Goal: Task Accomplishment & Management: Complete application form

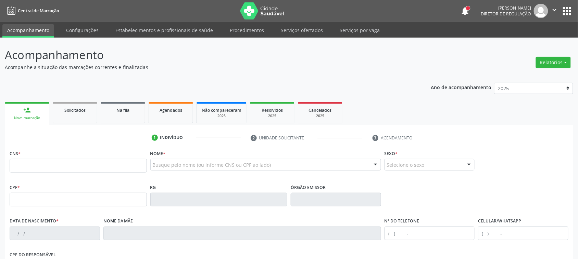
click at [64, 167] on input "text" at bounding box center [78, 166] width 137 height 14
click at [164, 102] on link "Agendados" at bounding box center [171, 112] width 44 height 21
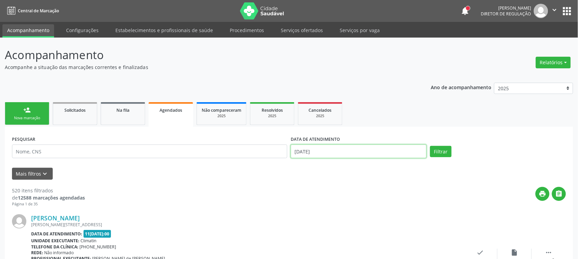
click at [336, 155] on input "[DATE]" at bounding box center [359, 152] width 136 height 14
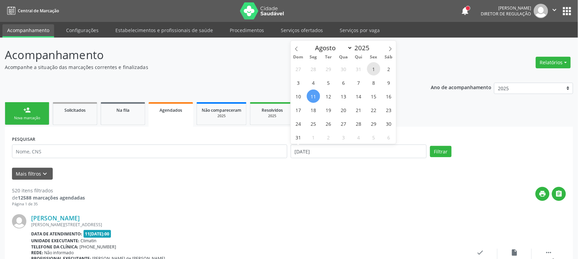
click at [370, 66] on span "1" at bounding box center [373, 68] width 13 height 13
type input "01[DATE]"
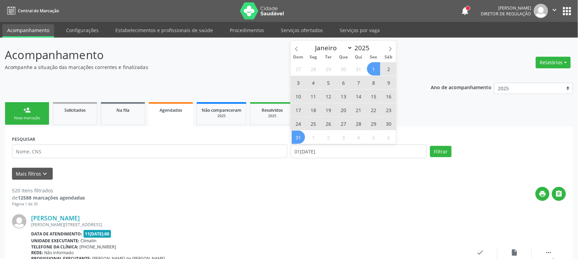
click at [298, 137] on span "31" at bounding box center [298, 137] width 13 height 13
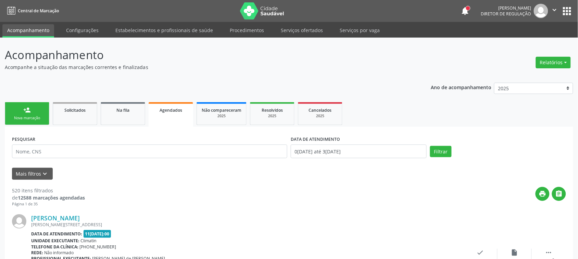
click at [190, 163] on div "PESQUISAR" at bounding box center [149, 148] width 279 height 29
click at [38, 177] on button "Mais filtros keyboard_arrow_down" at bounding box center [32, 174] width 41 height 12
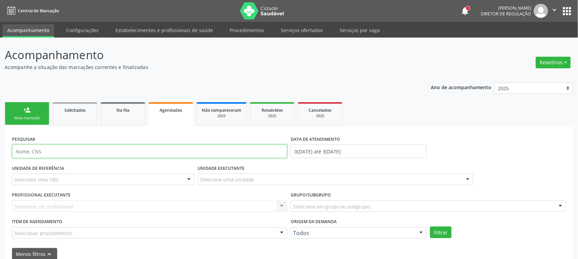
click at [65, 150] on input "text" at bounding box center [149, 152] width 275 height 14
click at [36, 152] on input "aghata r=thami" at bounding box center [149, 152] width 275 height 14
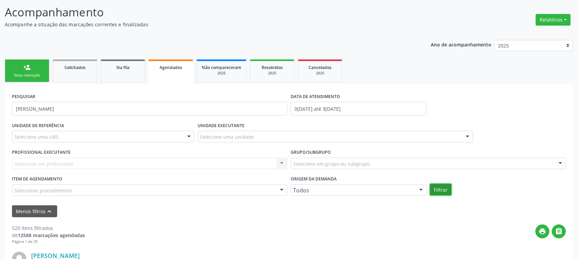
click at [445, 195] on button "Filtrar" at bounding box center [441, 190] width 22 height 12
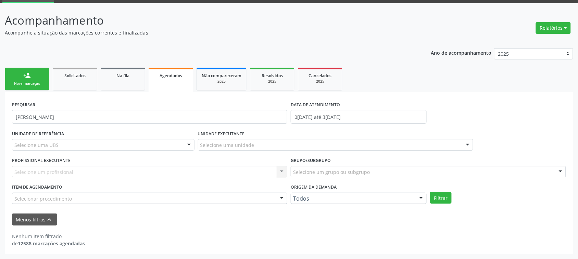
scroll to position [34, 0]
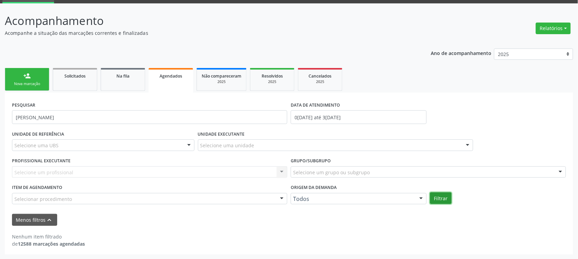
click at [438, 195] on button "Filtrar" at bounding box center [441, 199] width 22 height 12
click at [446, 198] on button "Filtrar" at bounding box center [441, 199] width 22 height 12
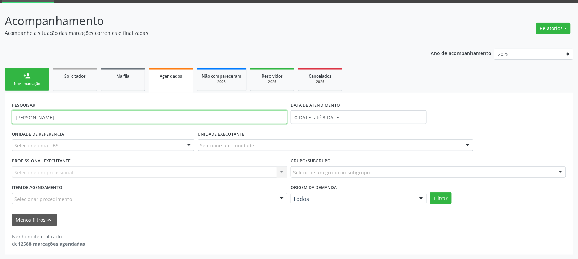
click at [127, 115] on input "[PERSON_NAME]" at bounding box center [149, 118] width 275 height 14
click at [430, 193] on button "Filtrar" at bounding box center [441, 199] width 22 height 12
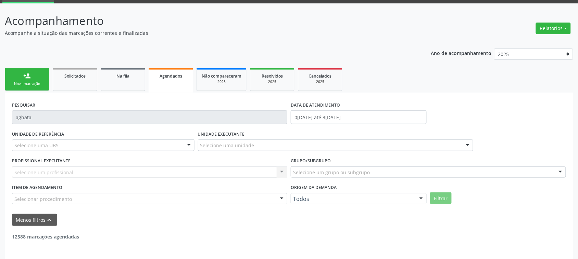
scroll to position [56, 0]
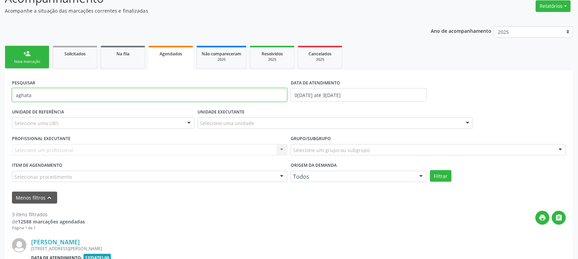
click at [146, 99] on input "aghata" at bounding box center [149, 95] width 275 height 14
type input "a"
type input "aghata th"
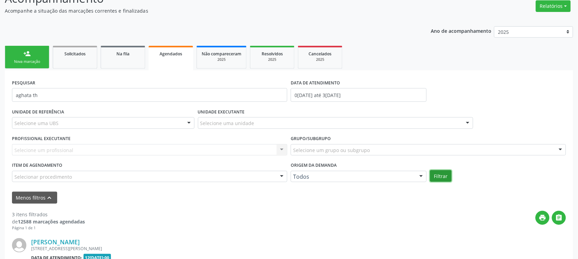
click at [442, 176] on button "Filtrar" at bounding box center [441, 176] width 22 height 12
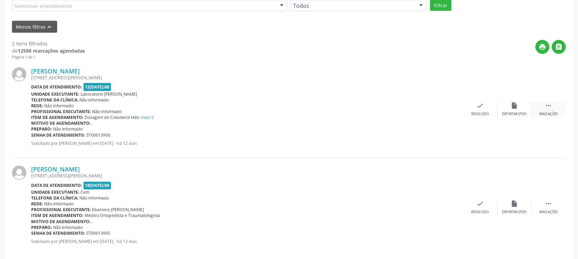
scroll to position [237, 0]
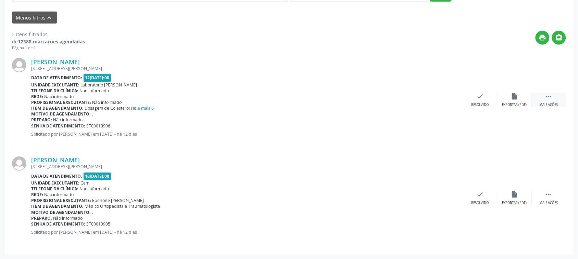
click at [549, 93] on icon "" at bounding box center [549, 97] width 8 height 8
click at [412, 100] on icon "print" at bounding box center [412, 97] width 8 height 8
click at [548, 199] on div " Mais ações" at bounding box center [548, 198] width 34 height 15
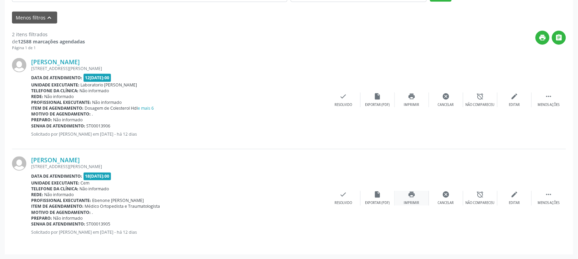
click at [423, 195] on div "print Imprimir" at bounding box center [412, 198] width 34 height 15
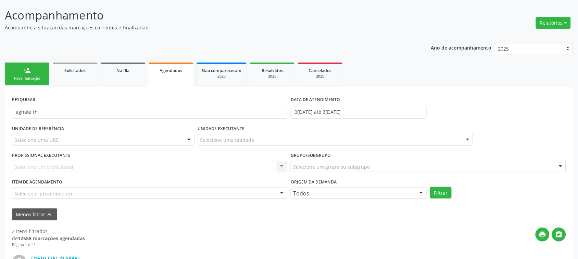
scroll to position [23, 0]
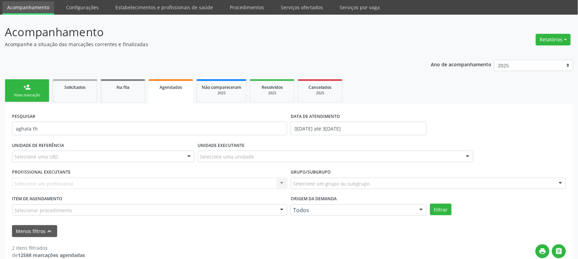
click at [26, 93] on div "Nova marcação" at bounding box center [27, 95] width 34 height 5
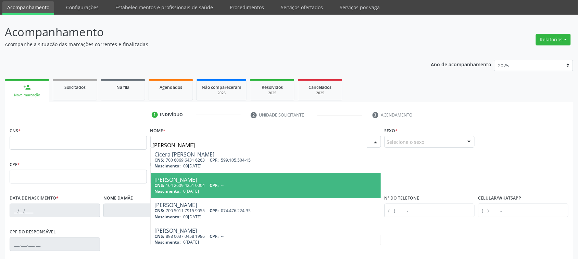
type input "[PERSON_NAME]"
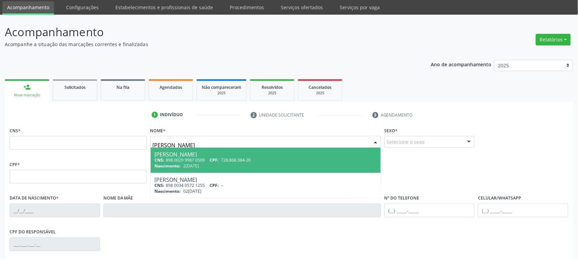
click at [248, 158] on span "728.868.384-20" at bounding box center [236, 160] width 30 height 6
type input "898 0029 9987 0509"
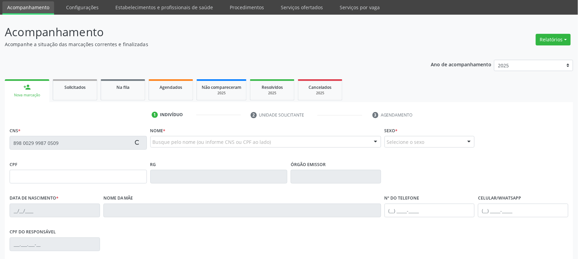
type input "728.868.384-20"
type input "2[DATE]"
type input "[PERSON_NAME]"
type input "[PHONE_NUMBER]"
type input "134"
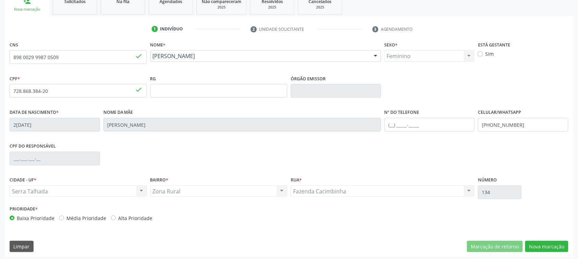
scroll to position [112, 0]
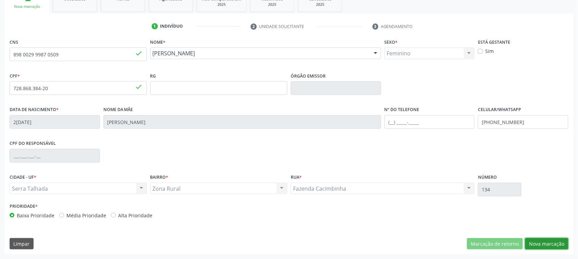
click at [548, 245] on button "Nova marcação" at bounding box center [546, 245] width 43 height 12
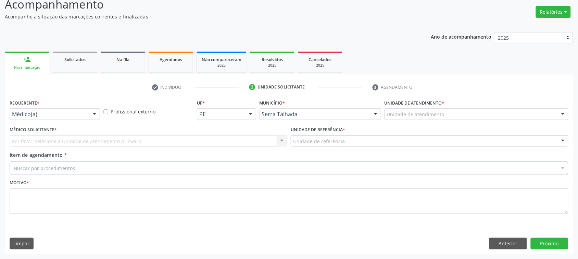
scroll to position [50, 0]
click at [26, 110] on div "Médico(a)" at bounding box center [55, 115] width 90 height 12
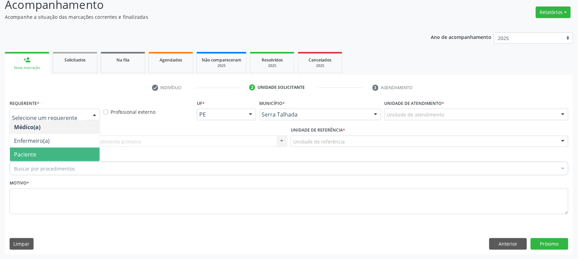
click at [35, 155] on span "Paciente" at bounding box center [25, 155] width 22 height 8
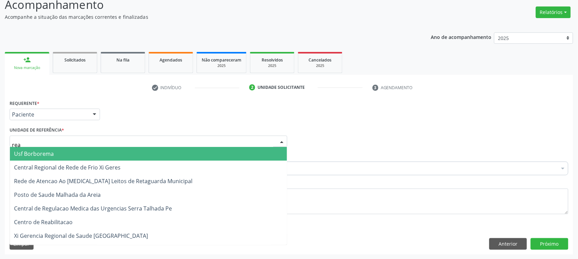
type input "reab"
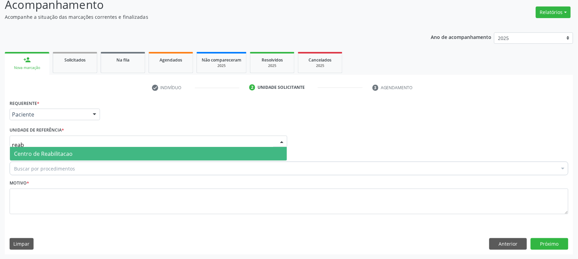
click at [51, 154] on span "Centro de Reabilitacao" at bounding box center [43, 154] width 59 height 8
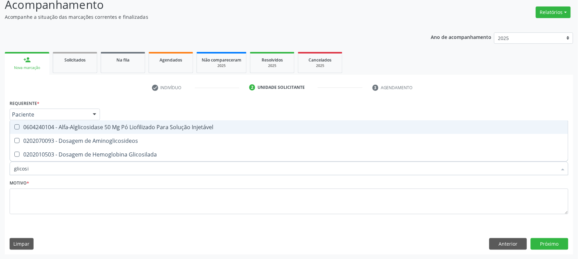
type input "glicosil"
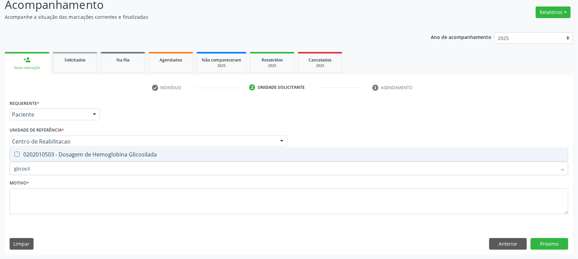
click at [65, 152] on div "0202010503 - Dosagem de Hemoglobina Glicosilada" at bounding box center [289, 154] width 550 height 5
checkbox Glicosilada "true"
type input "glicosi"
checkbox Glicosilada "false"
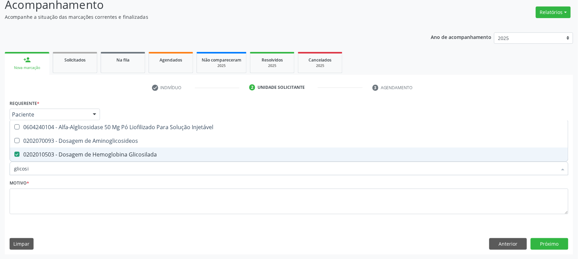
type input "glicos"
checkbox Glicosilada "false"
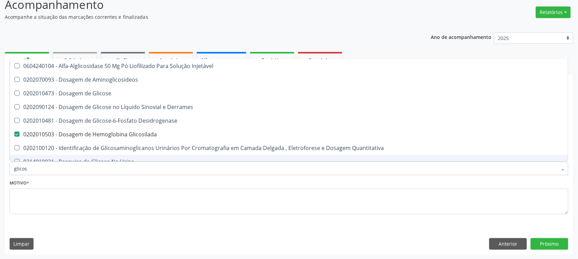
type input "glicose"
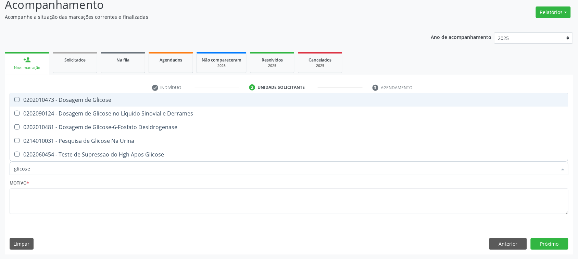
click at [88, 102] on div "0202010473 - Dosagem de Glicose" at bounding box center [289, 99] width 550 height 5
checkbox Glicose "true"
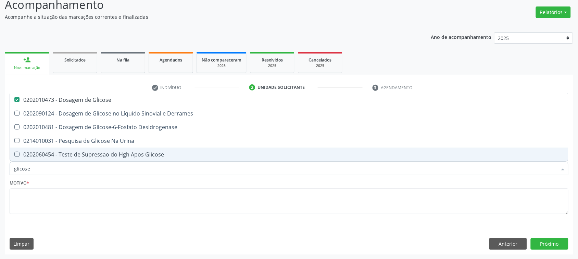
click at [55, 165] on input "glicose" at bounding box center [285, 169] width 543 height 14
type input "tem"
checkbox Glicose "false"
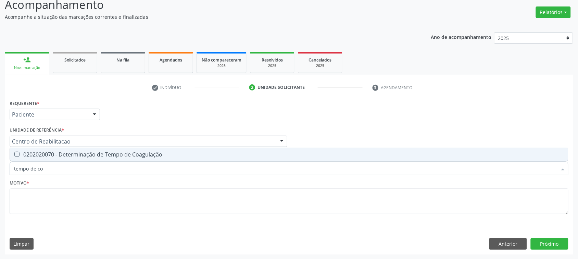
type input "tempo de coa"
drag, startPoint x: 36, startPoint y: 163, endPoint x: 36, endPoint y: 151, distance: 12.0
click at [36, 163] on input "tempo de coa" at bounding box center [285, 169] width 543 height 14
click at [36, 152] on div "0202020070 - Determinação de Tempo de Coagulação" at bounding box center [289, 154] width 550 height 5
checkbox Coagulação "true"
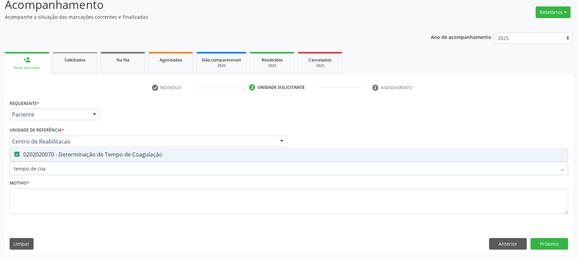
click at [50, 173] on input "tempo de coa" at bounding box center [285, 169] width 543 height 14
type input "tempo de s"
checkbox Coagulação "false"
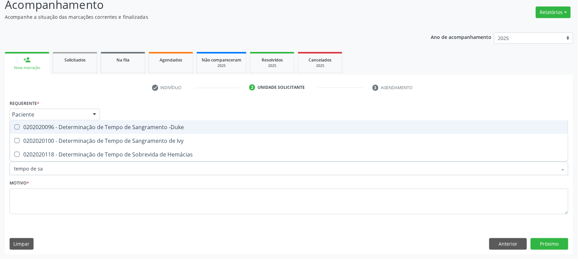
type input "tempo de san"
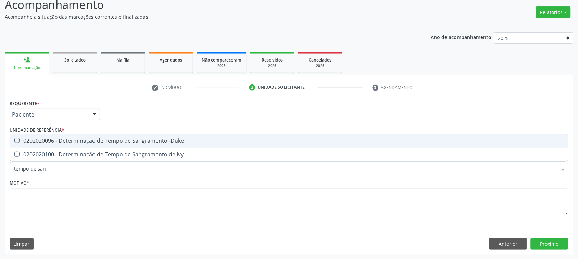
click at [47, 141] on div "0202020096 - Determinação de Tempo de Sangramento -Duke" at bounding box center [289, 140] width 550 height 5
checkbox -Duke "true"
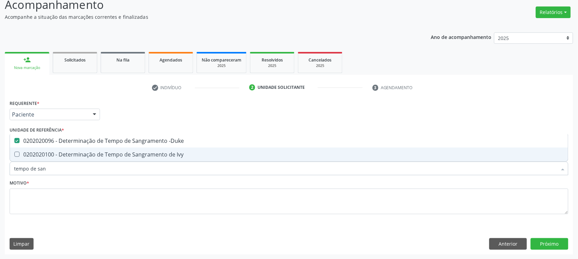
click at [52, 165] on input "tempo de san" at bounding box center [285, 169] width 543 height 14
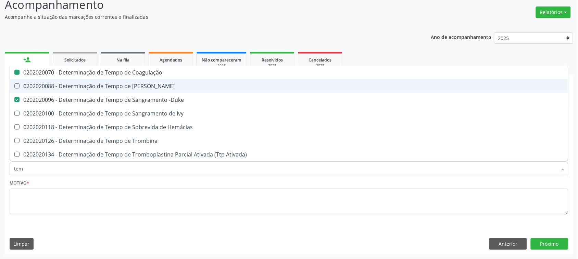
type input "te"
checkbox Coagulação "false"
checkbox -Duke "false"
type input "t"
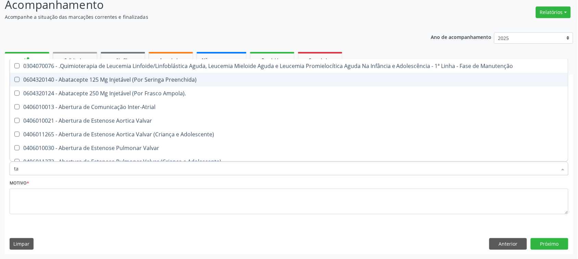
type input "tap"
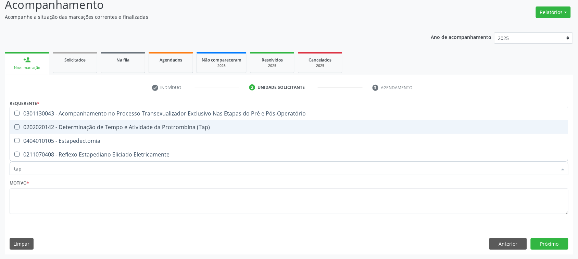
click at [124, 128] on div "0202020142 - Determinação de Tempo e Atividade da Protrombina (Tap)" at bounding box center [289, 127] width 550 height 5
checkbox \(Tap\) "true"
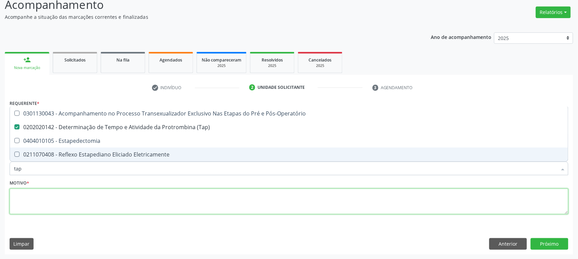
click at [31, 196] on textarea at bounding box center [289, 202] width 558 height 26
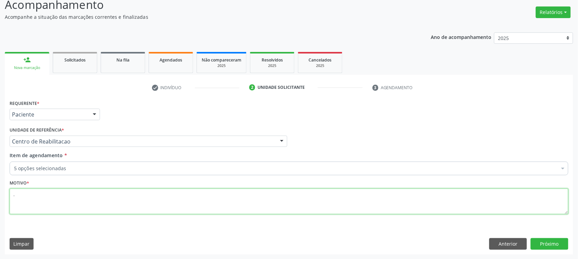
type textarea "."
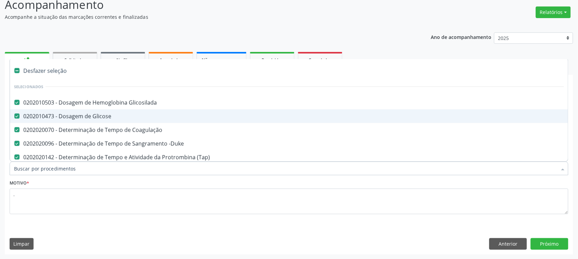
scroll to position [43, 0]
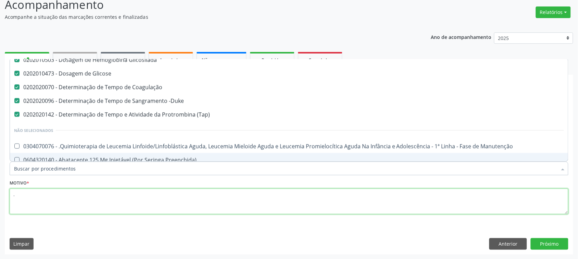
click at [189, 211] on textarea "." at bounding box center [289, 202] width 558 height 26
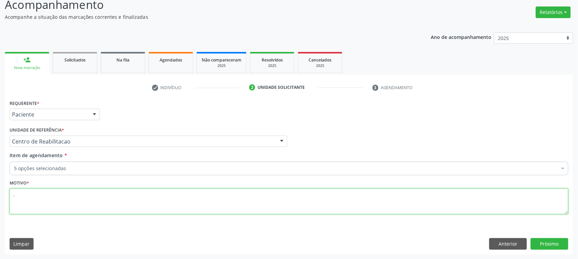
scroll to position [0, 0]
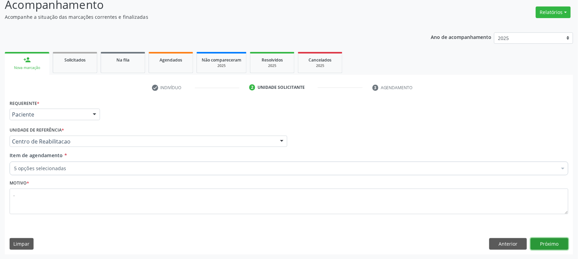
click at [552, 244] on button "Próximo" at bounding box center [549, 245] width 38 height 12
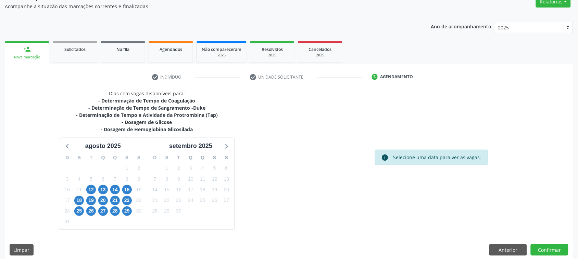
scroll to position [67, 0]
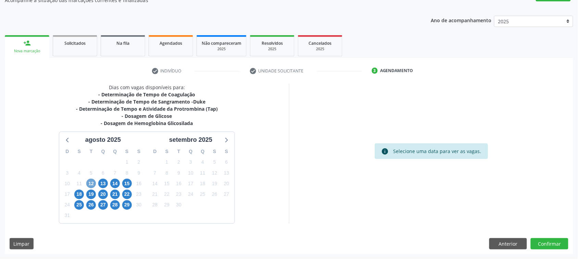
click at [91, 182] on span "12" at bounding box center [91, 184] width 10 height 10
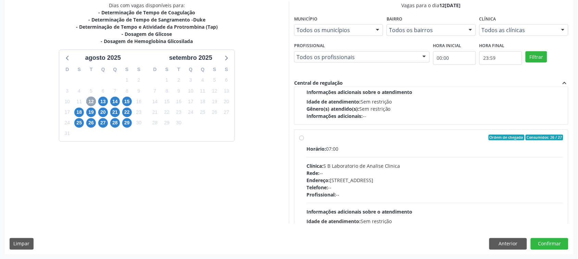
scroll to position [86, 0]
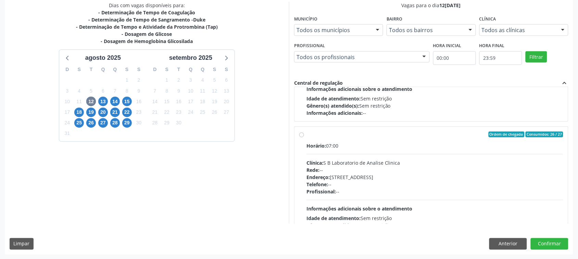
click at [384, 185] on div "Telefone: --" at bounding box center [434, 184] width 257 height 7
click at [304, 138] on input "Ordem de chegada Consumidos: 26 / 27 Horário: 07:00 Clínica: S B Laboratorio de…" at bounding box center [301, 135] width 5 height 6
radio input "true"
click at [558, 248] on button "Confirmar" at bounding box center [549, 245] width 38 height 12
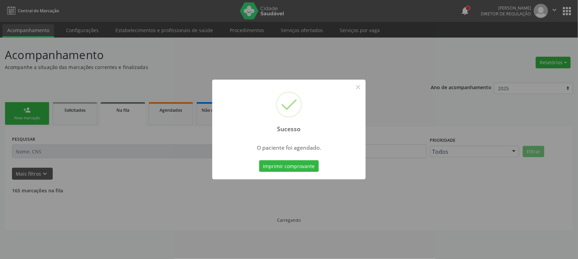
scroll to position [0, 0]
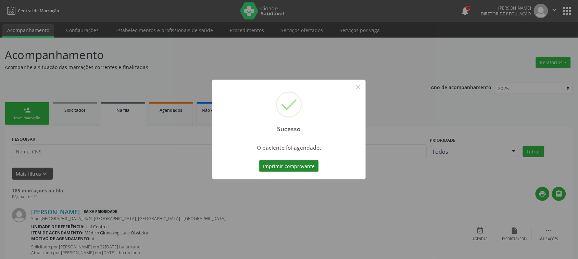
click at [295, 166] on button "Imprimir comprovante" at bounding box center [289, 166] width 60 height 12
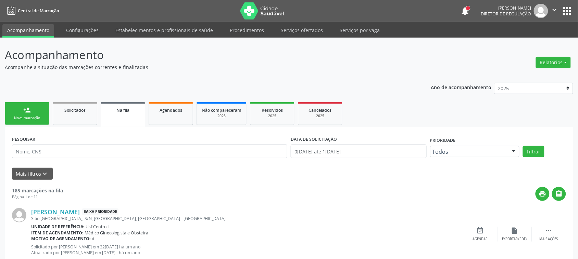
click at [43, 119] on div "Nova marcação" at bounding box center [27, 118] width 34 height 5
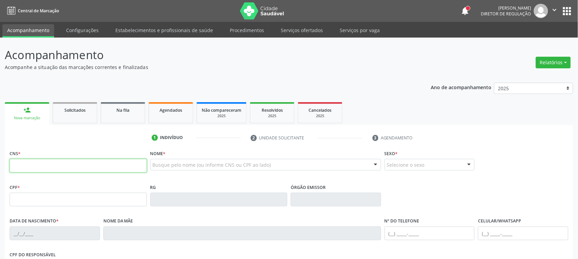
click at [34, 166] on input "text" at bounding box center [78, 166] width 137 height 14
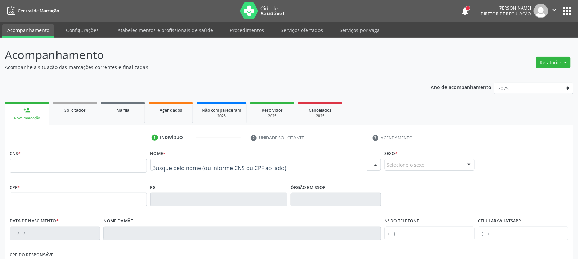
drag, startPoint x: 180, startPoint y: 170, endPoint x: 180, endPoint y: 165, distance: 5.1
click at [180, 170] on div at bounding box center [265, 165] width 231 height 12
click at [180, 165] on input "text" at bounding box center [260, 169] width 214 height 14
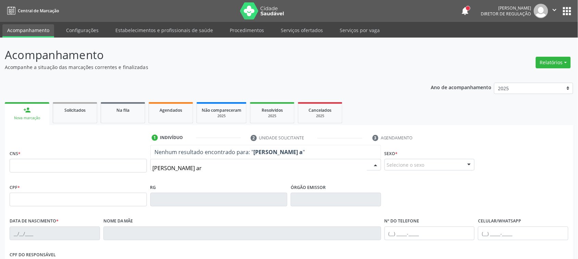
type input "[PERSON_NAME]"
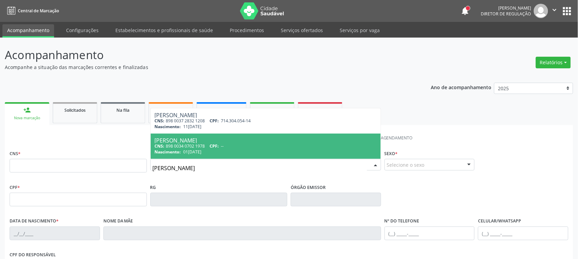
click at [240, 147] on div "CNS: 898 0034 0702 1978 CPF: --" at bounding box center [266, 146] width 222 height 6
type input "898 0034 0702 1978"
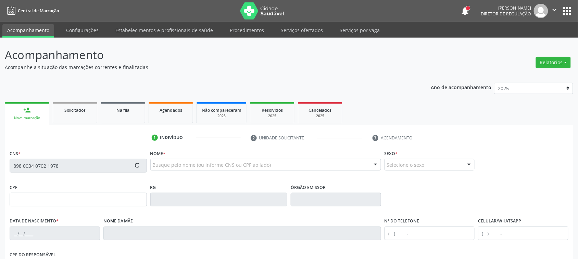
type input "01[DATE]"
type input "Rosinalva [PERSON_NAME]"
type input "S/N"
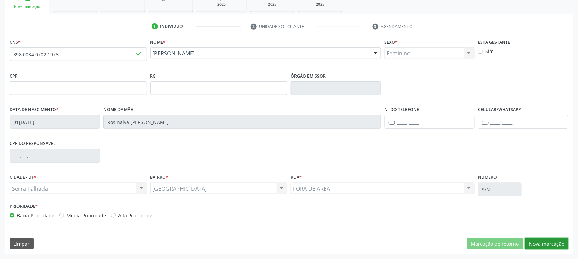
click at [549, 248] on button "Nova marcação" at bounding box center [546, 245] width 43 height 12
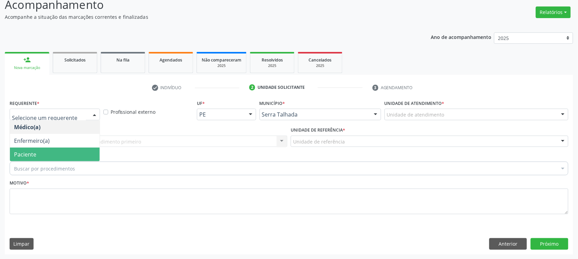
click at [34, 151] on span "Paciente" at bounding box center [25, 155] width 22 height 8
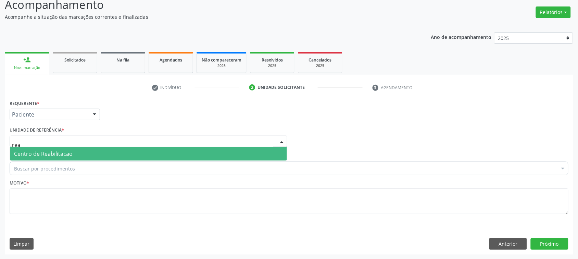
type input "reab"
click at [46, 151] on span "Centro de Reabilitacao" at bounding box center [43, 154] width 59 height 8
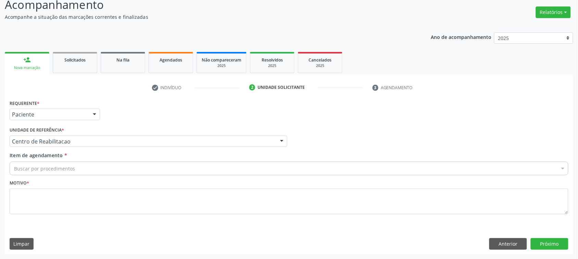
click at [90, 170] on div "Buscar por procedimentos" at bounding box center [289, 169] width 558 height 14
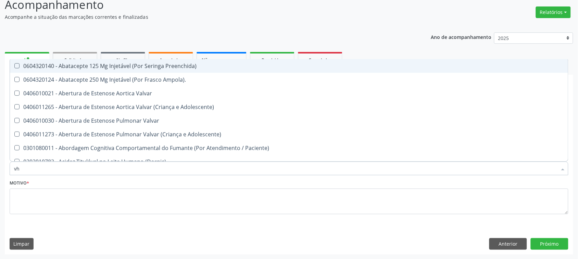
type input "vhs"
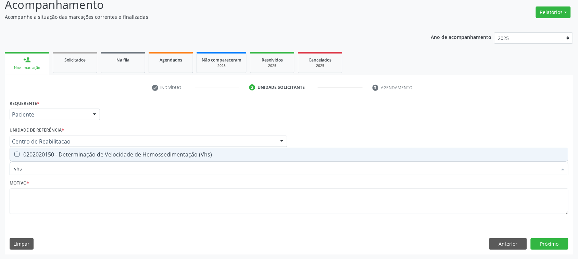
click at [80, 152] on div "0202020150 - Determinação de Velocidade de Hemossedimentação (Vhs)" at bounding box center [289, 154] width 550 height 5
checkbox \(Vhs\) "true"
click at [71, 170] on input "vhs" at bounding box center [285, 169] width 543 height 14
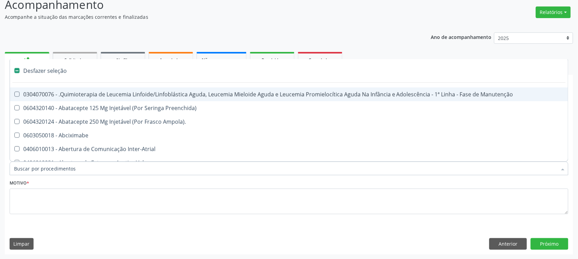
checkbox Manutenção "false"
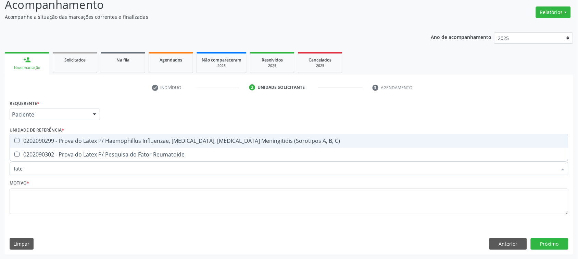
type input "latex"
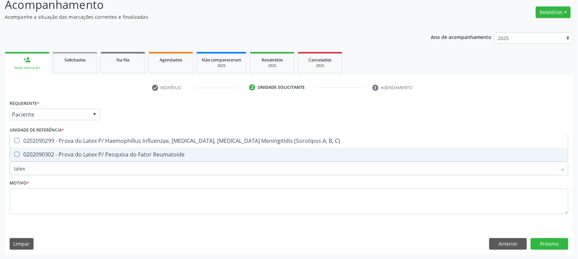
click at [107, 154] on div "0202090302 - Prova do Latex P/ Pesquisa do Fator Reumatoide" at bounding box center [289, 154] width 550 height 5
checkbox Reumatoide "true"
click at [82, 164] on input "latex" at bounding box center [285, 169] width 543 height 14
checkbox Reumatoide "false"
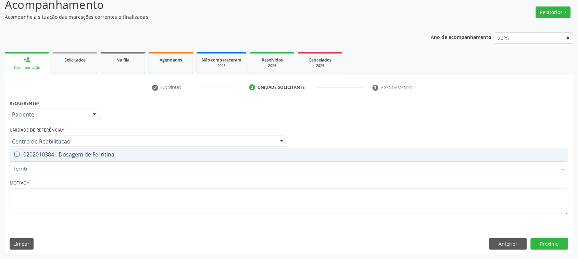
type input "ferritin"
click at [80, 153] on div "0202010384 - Dosagem de Ferritina" at bounding box center [289, 154] width 550 height 5
checkbox Ferritina "true"
click at [74, 167] on input "ferritin" at bounding box center [285, 169] width 543 height 14
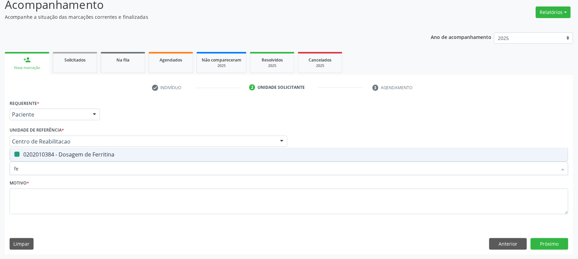
type input "fer"
checkbox Ferritina "false"
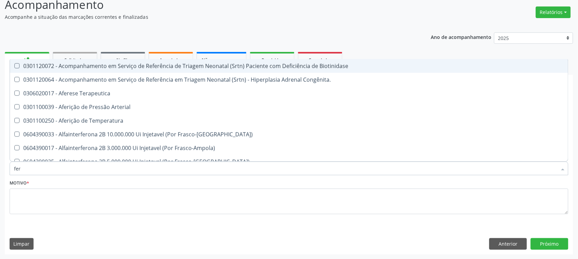
type input "ferr"
checkbox Arterial "true"
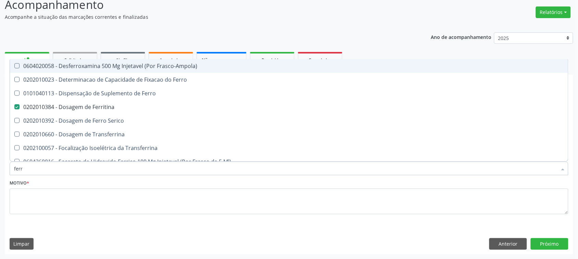
type input "ferro"
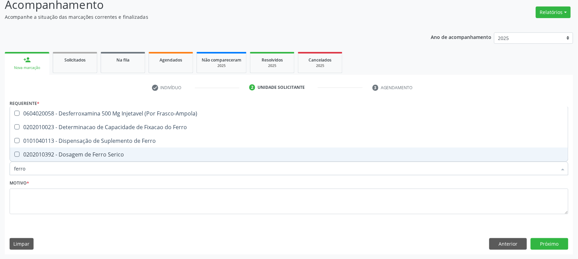
click at [86, 156] on div "0202010392 - Dosagem de Ferro Serico" at bounding box center [289, 154] width 550 height 5
checkbox Serico "true"
click at [34, 168] on input "ferro" at bounding box center [285, 169] width 543 height 14
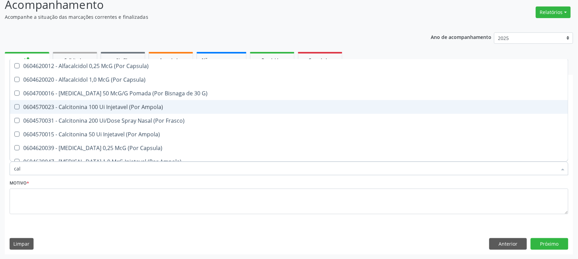
type input "calc"
checkbox Ampola\) "false"
type input "calcio"
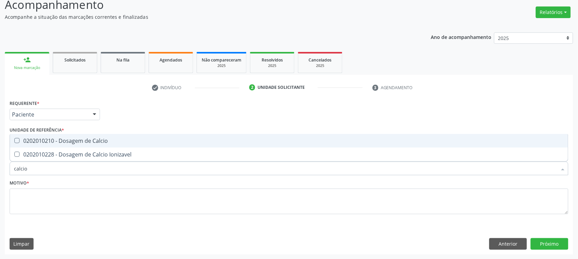
click at [60, 139] on div "0202010210 - Dosagem de Calcio" at bounding box center [289, 140] width 550 height 5
checkbox Calcio "true"
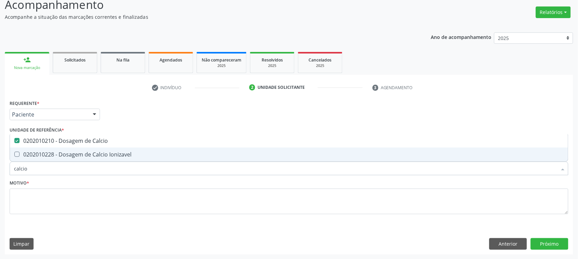
click at [38, 167] on input "calcio" at bounding box center [285, 169] width 543 height 14
type input "mag"
checkbox Calcio "false"
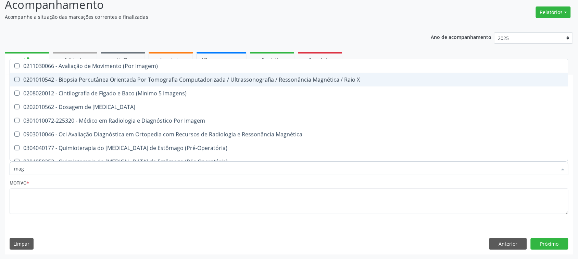
type input "magn"
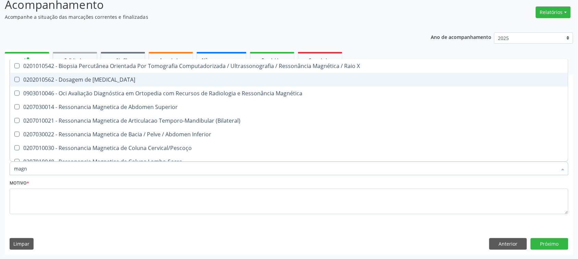
click at [52, 78] on div "0202010562 - Dosagem de [MEDICAL_DATA]" at bounding box center [289, 79] width 550 height 5
checkbox Magnesio "true"
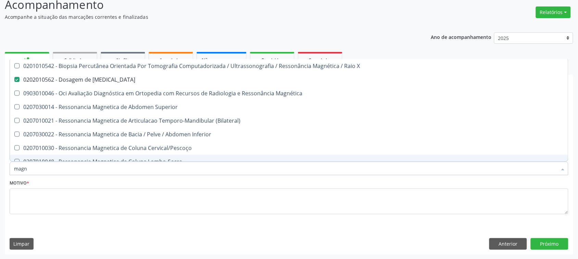
click at [29, 166] on input "magn" at bounding box center [285, 169] width 543 height 14
checkbox Magnesio "false"
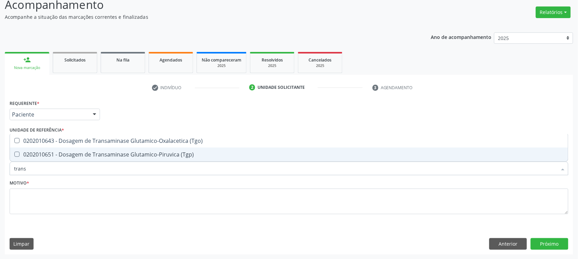
type input "transa"
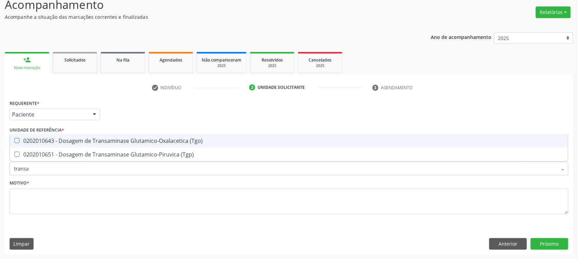
click at [90, 143] on div "0202010643 - Dosagem de Transaminase Glutamico-Oxalacetica (Tgo)" at bounding box center [289, 140] width 550 height 5
checkbox \(Tgo\) "true"
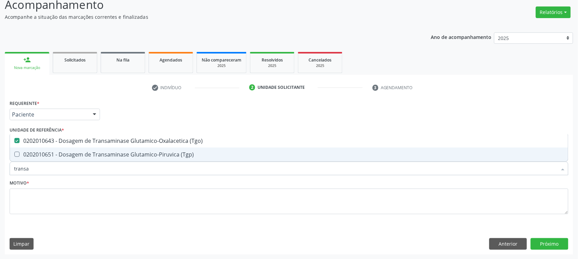
click at [85, 152] on div "0202010651 - Dosagem de Transaminase Glutamico-Piruvica (Tgp)" at bounding box center [289, 154] width 550 height 5
checkbox \(Tgp\) "true"
click at [75, 165] on input "transa" at bounding box center [285, 169] width 543 height 14
checkbox \(Tgo\) "false"
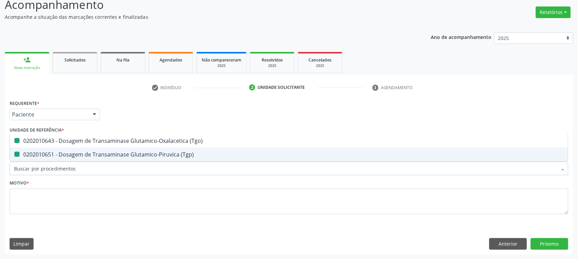
checkbox \(Tgp\) "false"
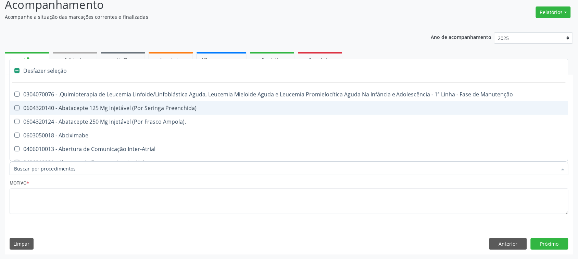
type input "v"
checkbox Cgbp "true"
checkbox Estereotaxica "true"
type input "vi"
checkbox Stents "true"
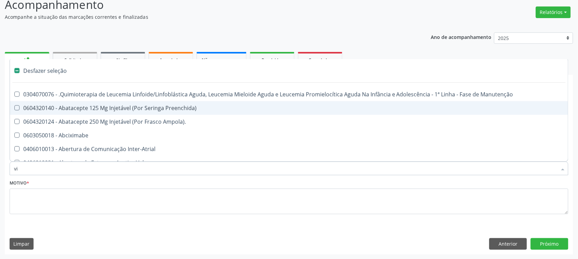
checkbox Cgbp "false"
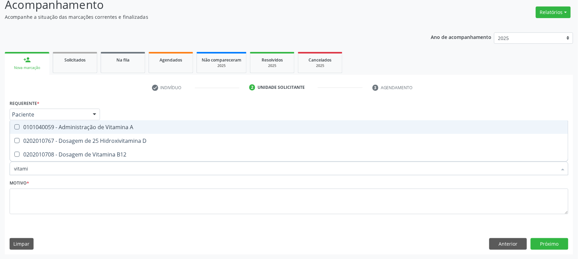
type input "vitamin"
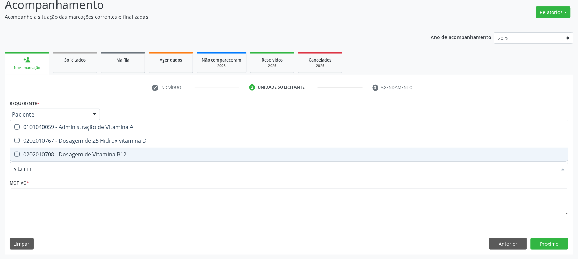
click at [92, 153] on div "0202010708 - Dosagem de Vitamina B12" at bounding box center [289, 154] width 550 height 5
checkbox B12 "true"
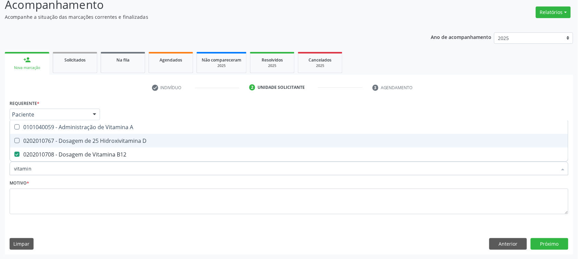
click at [94, 139] on div "0202010767 - Dosagem de 25 Hidroxivitamina D" at bounding box center [289, 140] width 550 height 5
checkbox D "true"
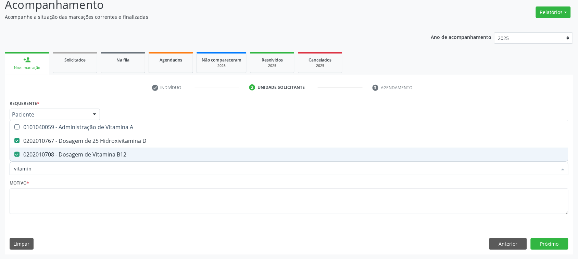
click at [87, 165] on input "vitamin" at bounding box center [285, 169] width 543 height 14
checkbox D "false"
checkbox B12 "false"
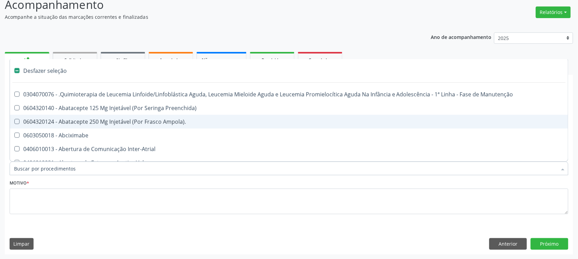
type input "g"
checkbox Estereotaxica "true"
checkbox Testiculo "true"
checkbox Mama "true"
checkbox Hemoterapia "true"
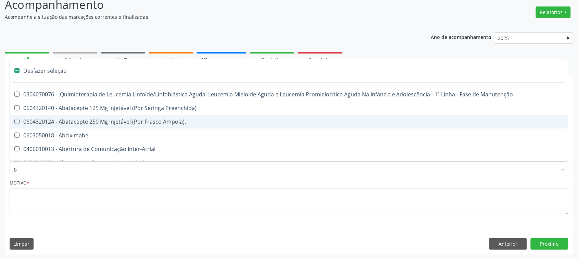
checkbox Septostomia "true"
checkbox Ml\) "true"
checkbox Capsula\) "true"
checkbox Dentária "true"
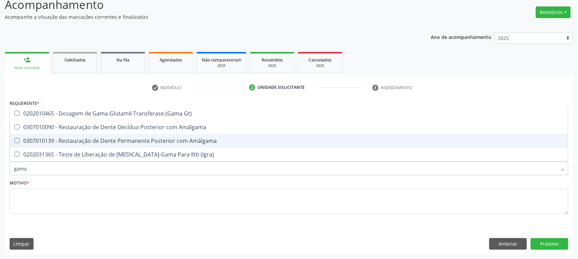
type input "gama g"
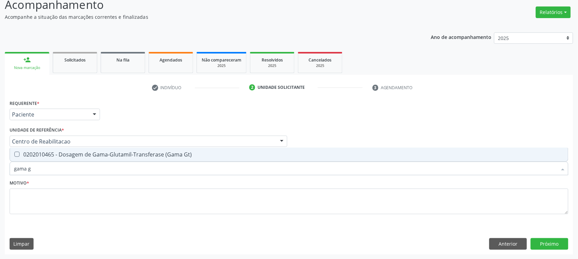
click at [97, 157] on div "0202010465 - Dosagem de Gama-Glutamil-Transferase (Gama Gt)" at bounding box center [289, 154] width 550 height 5
checkbox Gt\) "true"
click at [88, 168] on input "gama g" at bounding box center [285, 169] width 543 height 14
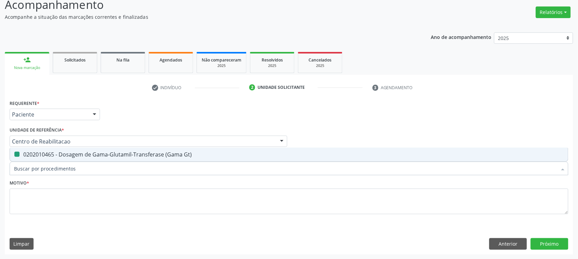
checkbox Gt\) "false"
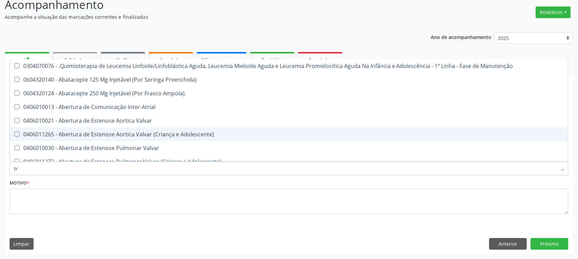
type input "tra"
checkbox Adolescente\) "true"
checkbox Geral "true"
checkbox Cesariana "true"
checkbox Domiciliar "false"
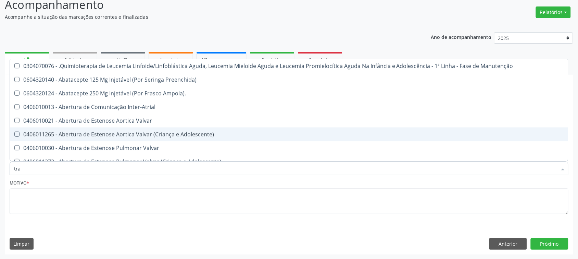
checkbox Ii\) "false"
checkbox Grupo "false"
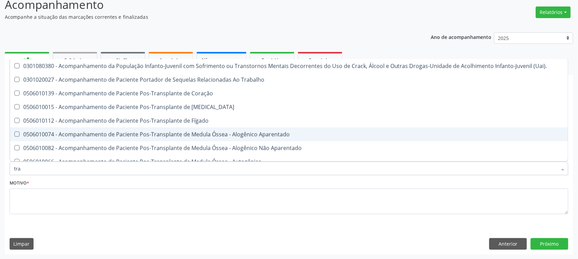
type input "tran"
checkbox Extra-Oral "true"
checkbox Sistêmico "true"
checkbox Trabalhador "true"
checkbox Gt\) "false"
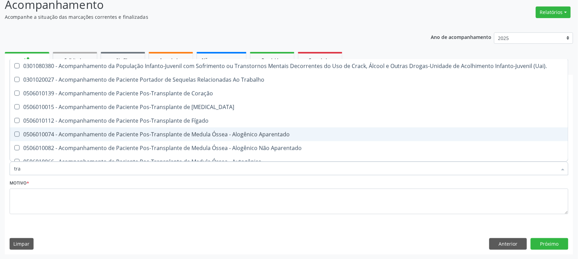
checkbox \(Tgo\) "false"
checkbox \(Tgp\) "false"
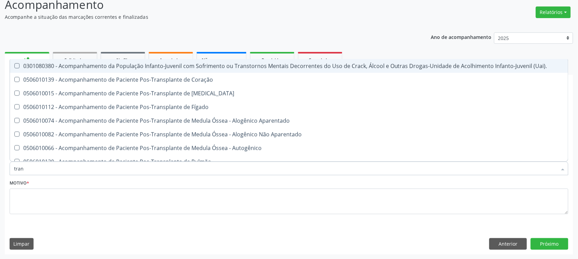
type input "trans"
checkbox Ml\) "true"
checkbox Transplantado\) "true"
checkbox \(Tgo\) "false"
checkbox \(Tgp\) "false"
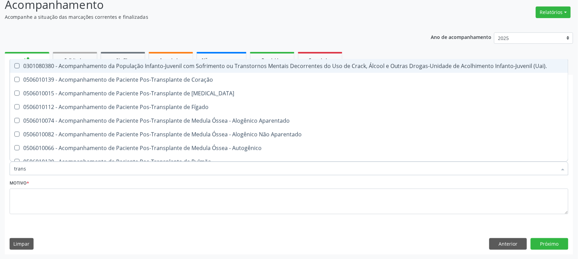
type input "transa"
checkbox \(Uai\)\ "true"
checkbox Coração "true"
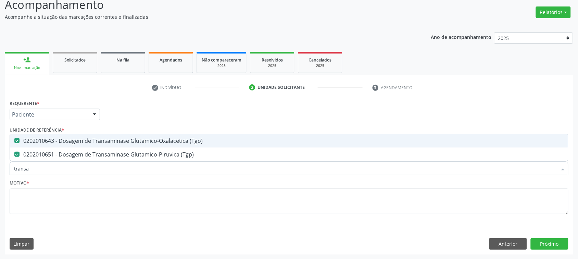
click at [120, 140] on div "0202010643 - Dosagem de Transaminase Glutamico-Oxalacetica (Tgo)" at bounding box center [289, 140] width 550 height 5
checkbox \(Tgo\) "false"
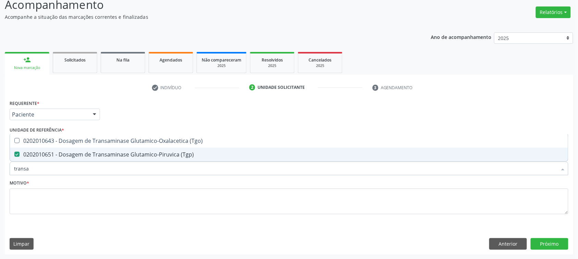
click at [120, 150] on span "0202010651 - Dosagem de Transaminase Glutamico-Piruvica (Tgp)" at bounding box center [289, 155] width 558 height 14
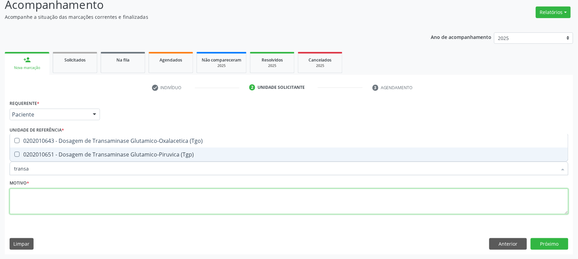
click at [60, 194] on textarea at bounding box center [289, 202] width 558 height 26
checkbox \(Tgp\) "true"
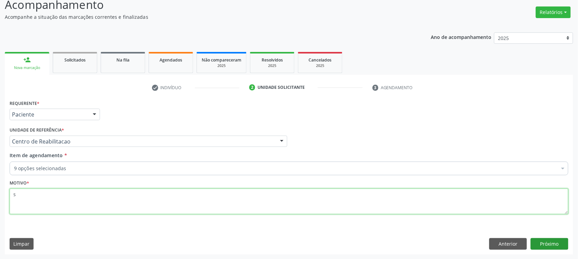
type textarea "s"
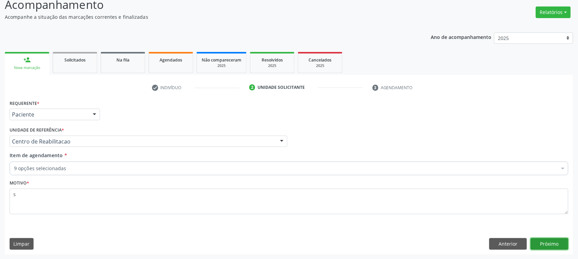
click at [561, 245] on button "Próximo" at bounding box center [549, 245] width 38 height 12
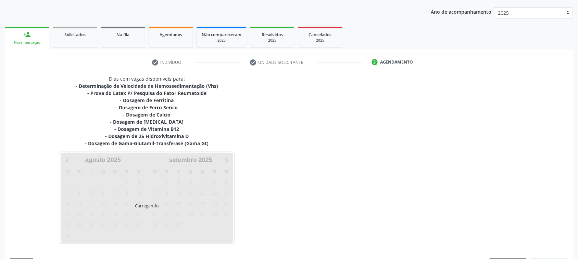
scroll to position [96, 0]
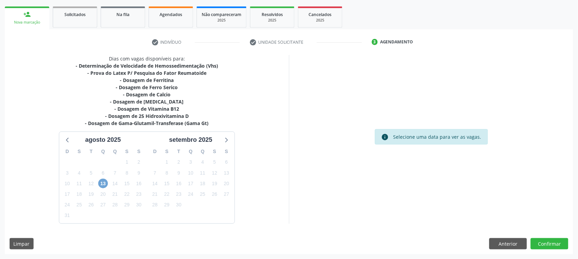
click at [102, 181] on span "13" at bounding box center [103, 184] width 10 height 10
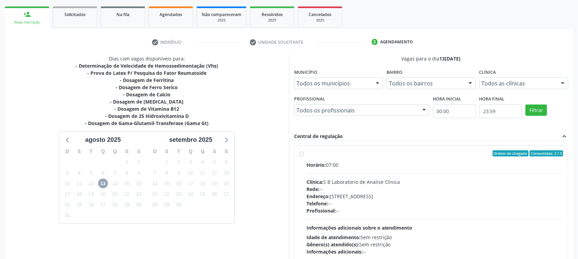
scroll to position [137, 0]
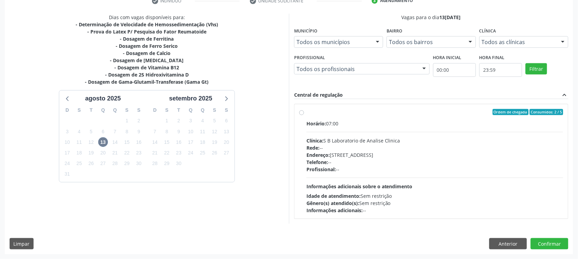
click at [355, 156] on div "Endereço: [STREET_ADDRESS]" at bounding box center [434, 155] width 257 height 7
click at [304, 115] on input "Ordem de chegada Consumidos: 2 / 5 Horário: 07:00 Clínica: S B Laboratorio de A…" at bounding box center [301, 112] width 5 height 6
radio input "true"
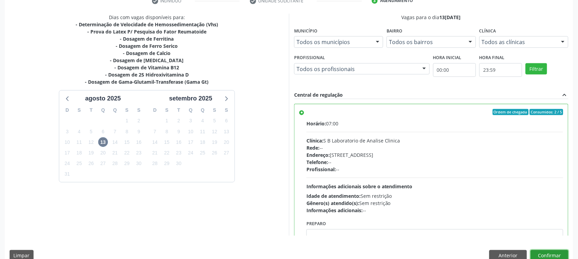
click at [548, 254] on button "Confirmar" at bounding box center [549, 256] width 38 height 12
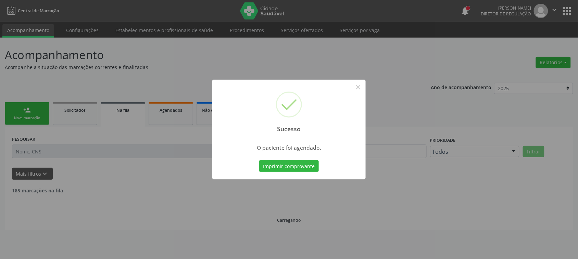
scroll to position [0, 0]
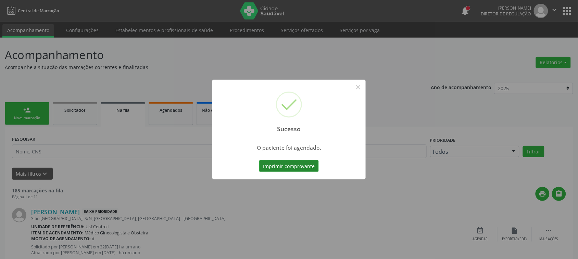
click at [281, 162] on button "Imprimir comprovante" at bounding box center [289, 166] width 60 height 12
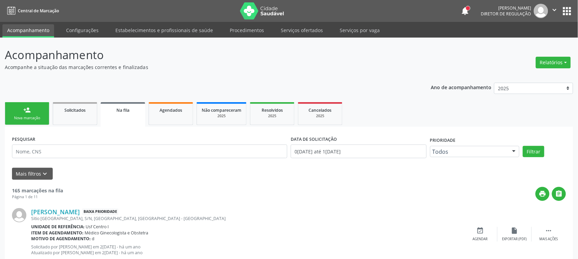
click at [33, 122] on link "person_add Nova marcação" at bounding box center [27, 113] width 44 height 23
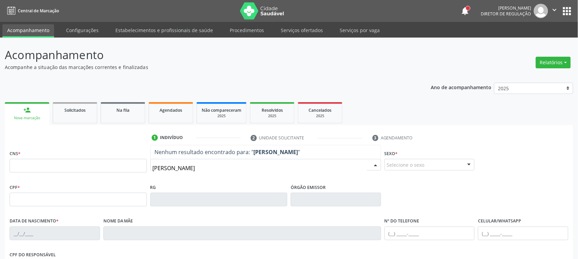
type input "fabio da silva pereir"
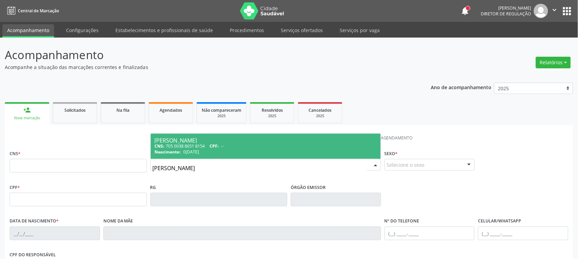
click at [237, 148] on div "CNS: 705 0038 8651 8154 CPF: --" at bounding box center [266, 146] width 222 height 6
type input "705 0038 8651 8154"
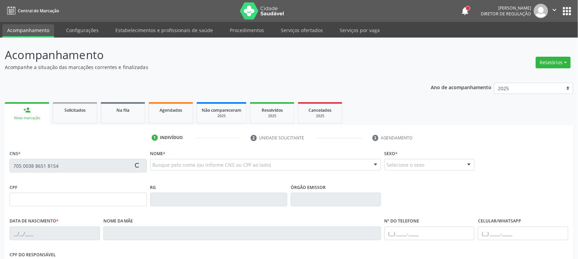
type input "06/09/1984"
type input "SN"
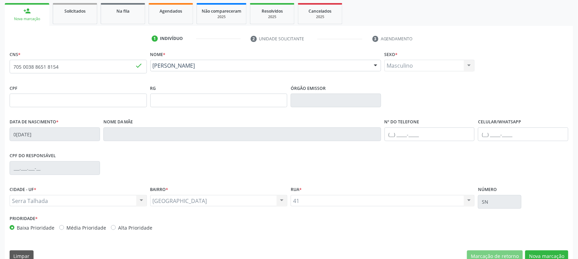
scroll to position [112, 0]
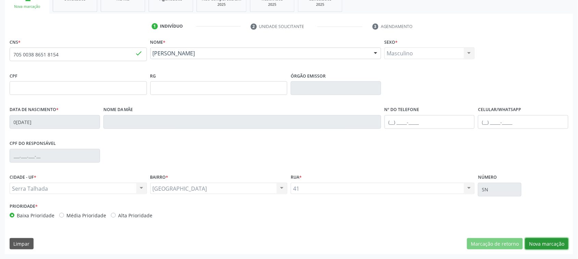
click at [541, 244] on button "Nova marcação" at bounding box center [546, 245] width 43 height 12
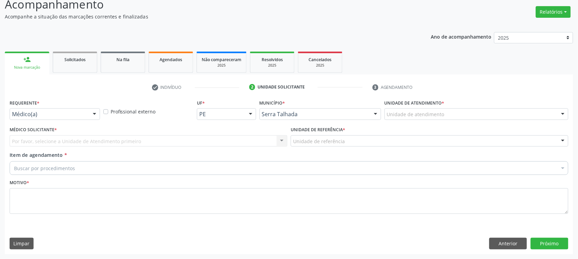
scroll to position [50, 0]
click at [82, 119] on div "Médico(a)" at bounding box center [55, 115] width 90 height 12
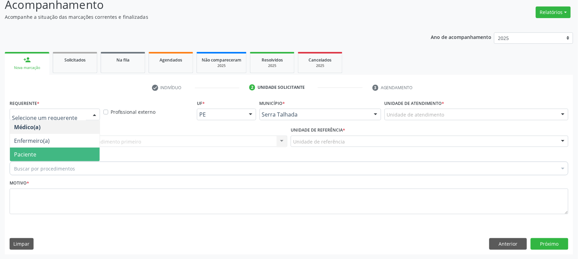
click at [46, 154] on span "Paciente" at bounding box center [55, 155] width 90 height 14
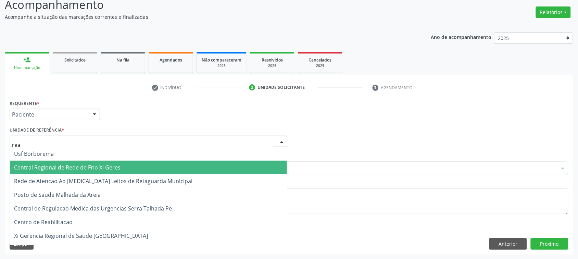
type input "reab"
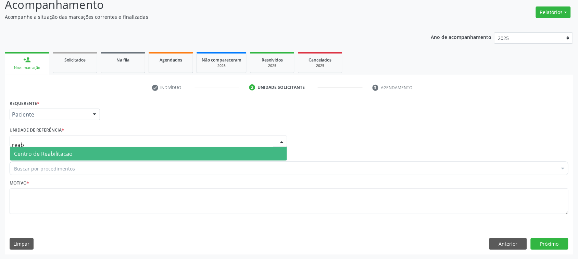
click at [52, 153] on span "Centro de Reabilitacao" at bounding box center [43, 154] width 59 height 8
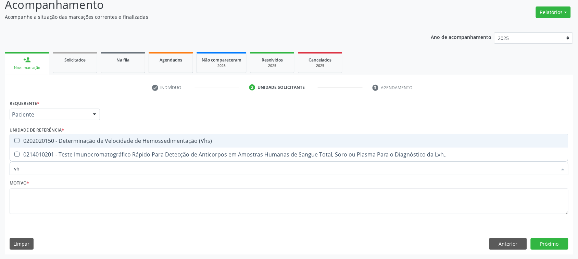
type input "vhs"
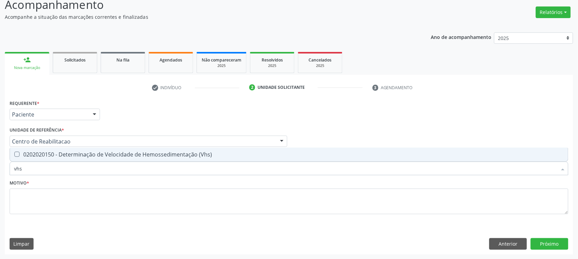
click at [163, 155] on div "0202020150 - Determinação de Velocidade de Hemossedimentação (Vhs)" at bounding box center [289, 154] width 550 height 5
checkbox \(Vhs\) "true"
click at [79, 172] on input "vhs" at bounding box center [285, 169] width 543 height 14
checkbox \(Vhs\) "false"
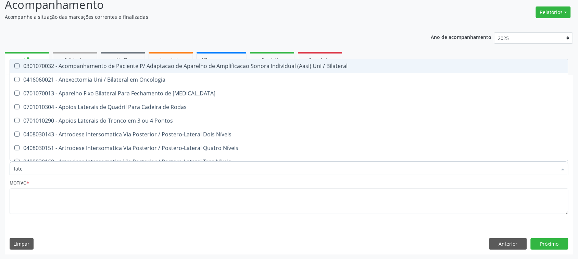
type input "latex"
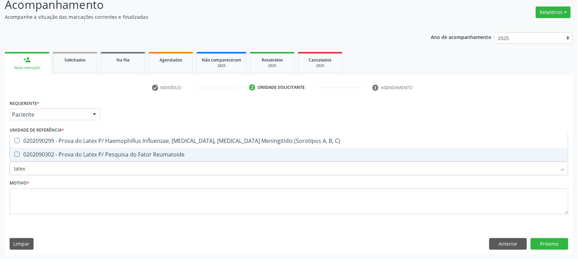
click at [163, 158] on span "0202090302 - Prova do Latex P/ Pesquisa do Fator Reumatoide" at bounding box center [289, 155] width 558 height 14
checkbox Reumatoide "true"
click at [58, 170] on input "latex" at bounding box center [285, 169] width 543 height 14
checkbox Reumatoide "false"
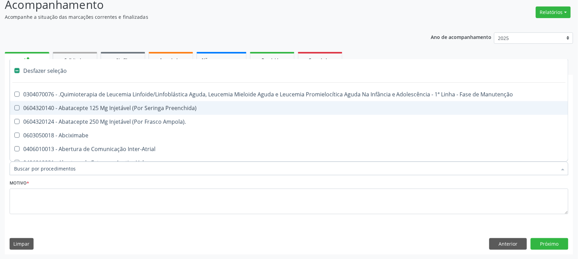
type input "g"
type input "vi"
checkbox Cgbp "false"
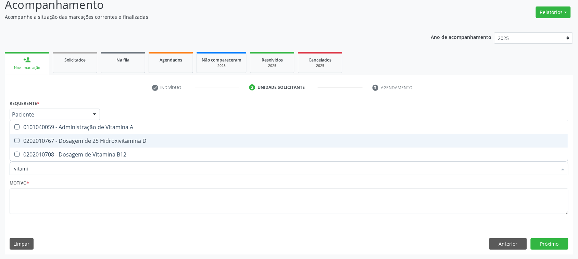
type input "vitamin"
click at [117, 146] on span "0202010767 - Dosagem de 25 Hidroxivitamina D" at bounding box center [289, 141] width 558 height 14
checkbox D "true"
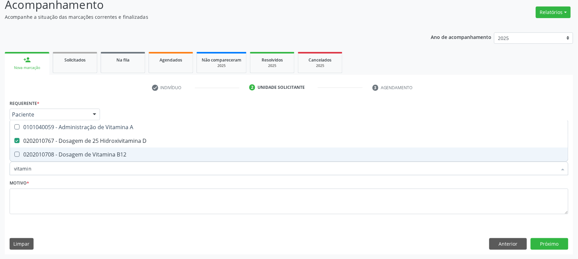
click at [117, 159] on span "0202010708 - Dosagem de Vitamina B12" at bounding box center [289, 155] width 558 height 14
checkbox B12 "true"
click at [92, 171] on input "vitamin" at bounding box center [285, 169] width 543 height 14
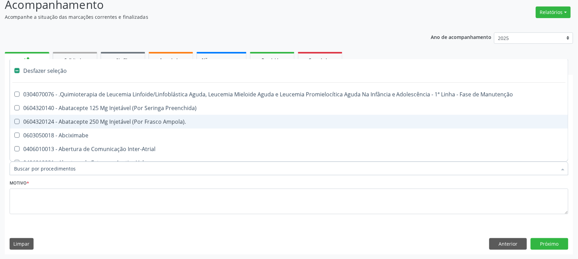
checkbox Preenchida\) "false"
checkbox Ampola\)\ "false"
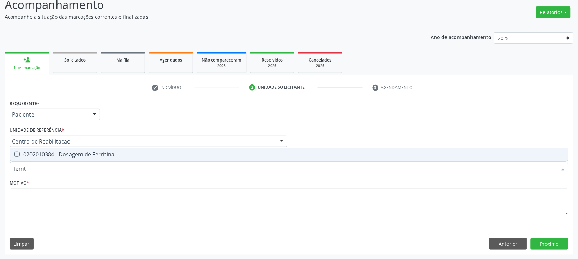
type input "ferriti"
click at [134, 158] on span "0202010384 - Dosagem de Ferritina" at bounding box center [289, 155] width 558 height 14
checkbox Ferritina "true"
click at [101, 165] on input "ferriti" at bounding box center [285, 169] width 543 height 14
click at [101, 163] on input "ferriti" at bounding box center [285, 169] width 543 height 14
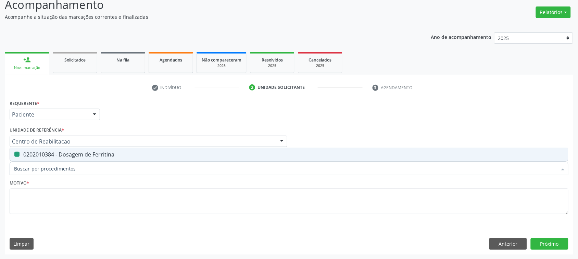
checkbox Ferritina "false"
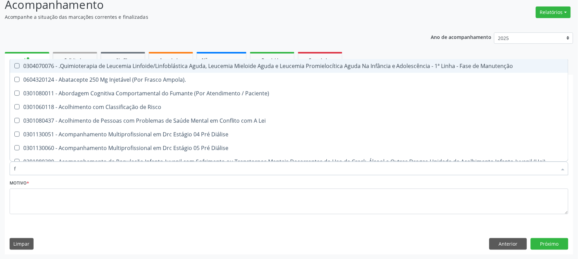
type input "fe"
checkbox Supra-Aorticos "true"
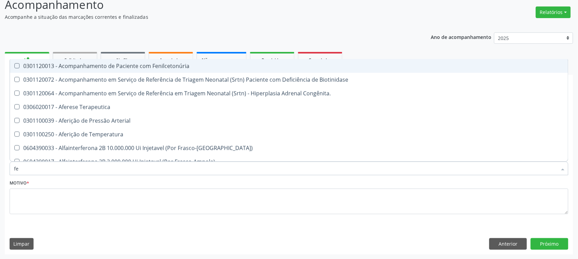
type input "fer"
checkbox Grama\) "true"
checkbox Ferritina "false"
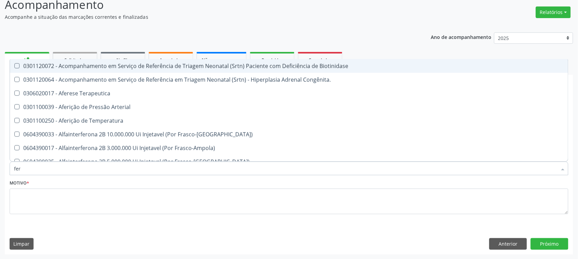
type input "ferr"
checkbox Arterial "true"
type input "ferro"
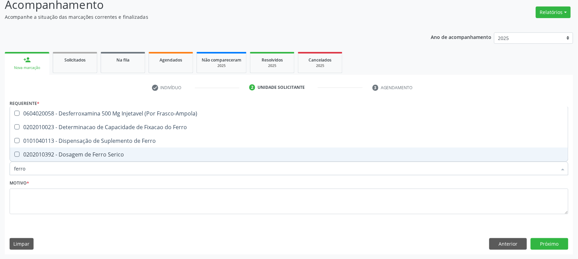
click at [109, 156] on div "0202010392 - Dosagem de Ferro Serico" at bounding box center [289, 154] width 550 height 5
checkbox Serico "true"
type input "ferro"
click at [53, 172] on div "Requerente * Paciente Médico(a) Enfermeiro(a) Paciente Nenhum resultado encontr…" at bounding box center [289, 161] width 558 height 126
click at [51, 166] on input "ferro" at bounding box center [285, 169] width 543 height 14
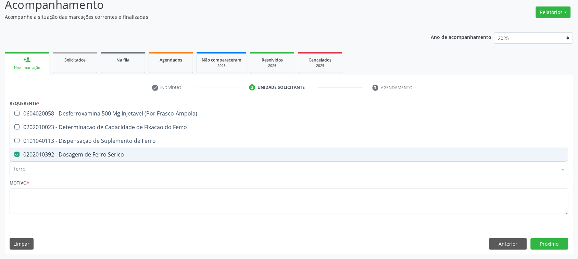
checkbox Ferro "true"
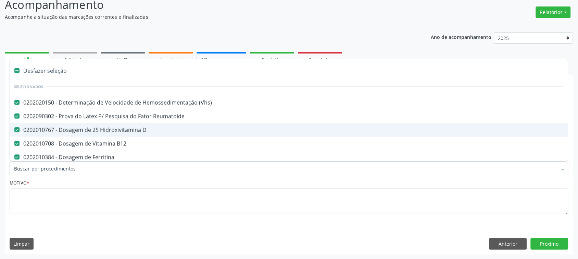
type input "c"
checkbox B12 "false"
checkbox Ferritina "false"
checkbox Serico "false"
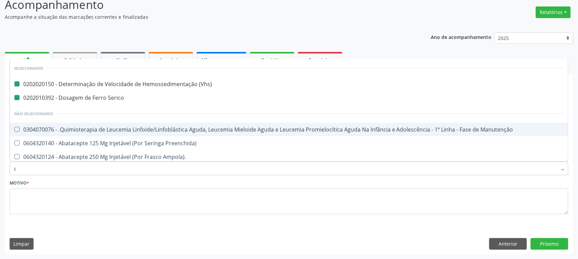
type input "ca"
checkbox \(Vhs\) "false"
checkbox Serico "false"
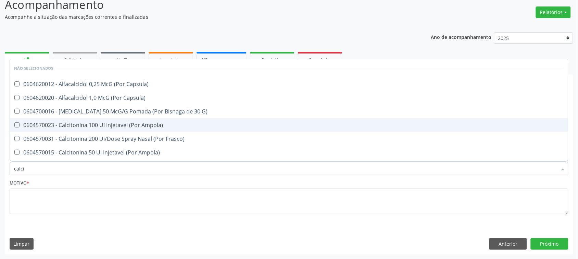
type input "calcio"
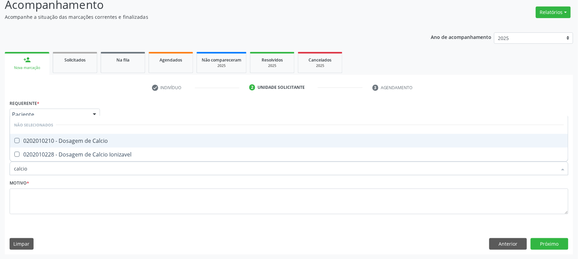
click at [50, 138] on div "0202010210 - Dosagem de Calcio" at bounding box center [289, 140] width 550 height 5
checkbox Calcio "true"
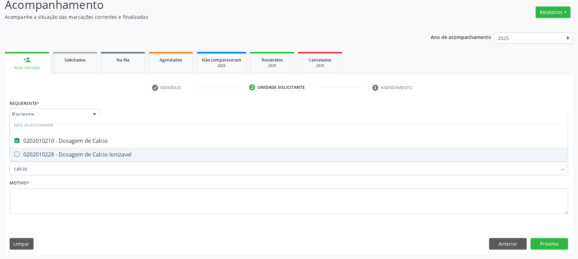
click at [50, 175] on input "calcio" at bounding box center [285, 169] width 543 height 14
checkbox Ionizavel "true"
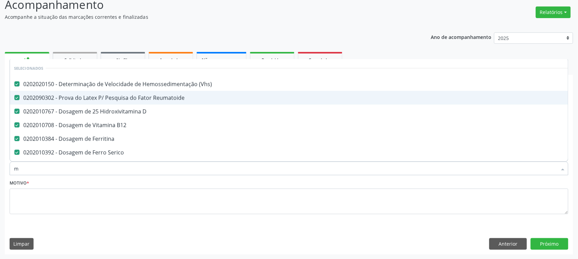
type input "ma"
checkbox D "false"
checkbox B12 "false"
checkbox Ferritina "false"
checkbox Serico "false"
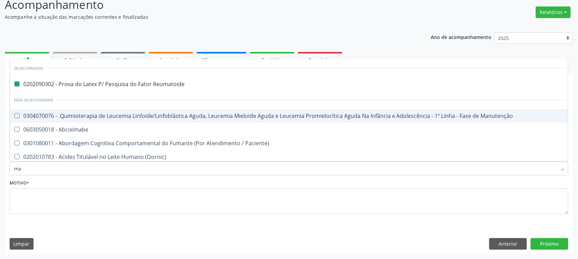
type input "mag"
checkbox Reumatoide "false"
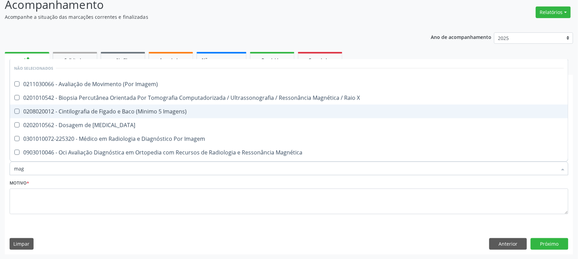
type input "magn"
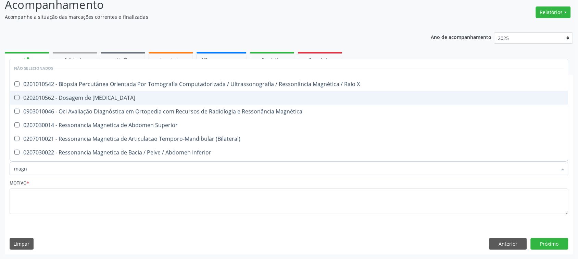
click at [64, 102] on span "0202010562 - Dosagem de [MEDICAL_DATA]" at bounding box center [289, 98] width 558 height 14
checkbox Magnesio "true"
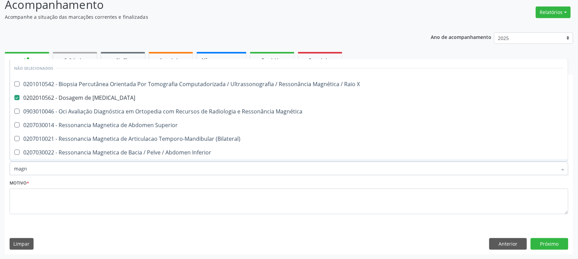
click at [46, 169] on input "magn" at bounding box center [285, 169] width 543 height 14
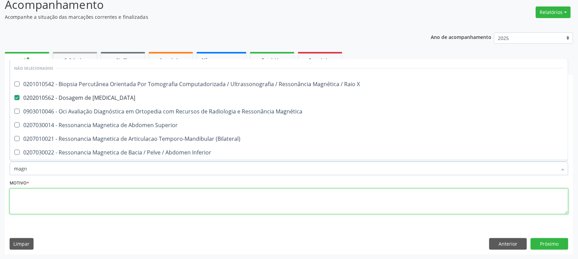
click at [50, 194] on textarea at bounding box center [289, 202] width 558 height 26
checkbox X "true"
checkbox Magnética "true"
checkbox Superior "true"
checkbox \(Bilateral\) "true"
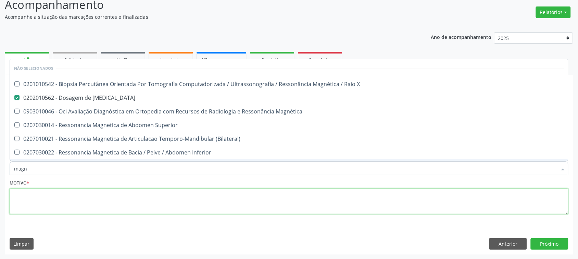
checkbox Inferior "true"
checkbox Lombo-Sacra "true"
checkbox Cervical\/Pescoço "true"
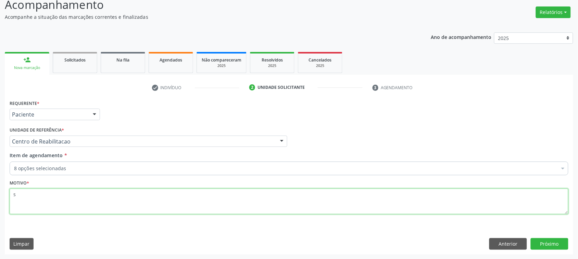
type textarea "s"
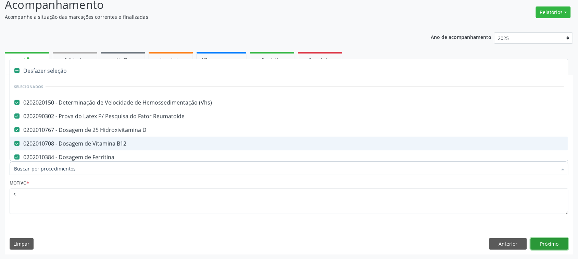
click at [558, 240] on button "Próximo" at bounding box center [549, 245] width 38 height 12
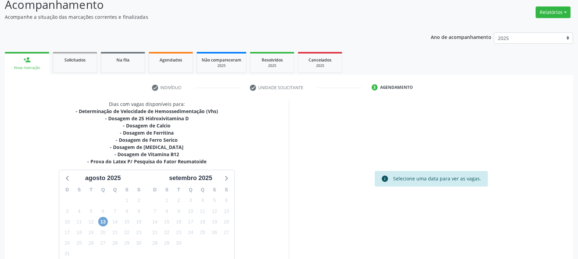
click at [101, 221] on span "13" at bounding box center [103, 222] width 10 height 10
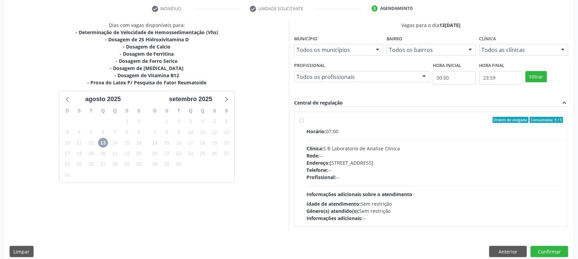
scroll to position [136, 0]
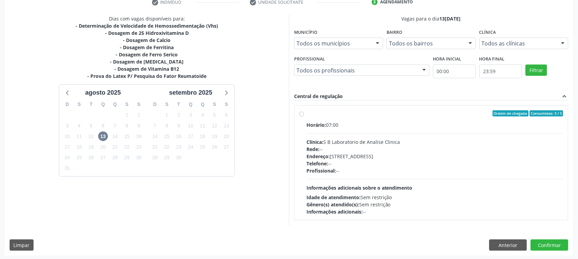
click at [336, 142] on div "Clínica: S B Laboratorio de Analise Clinica" at bounding box center [434, 142] width 257 height 7
click at [304, 117] on input "Ordem de chegada Consumidos: 3 / 5 Horário: 07:00 Clínica: S B Laboratorio de A…" at bounding box center [301, 114] width 5 height 6
radio input "true"
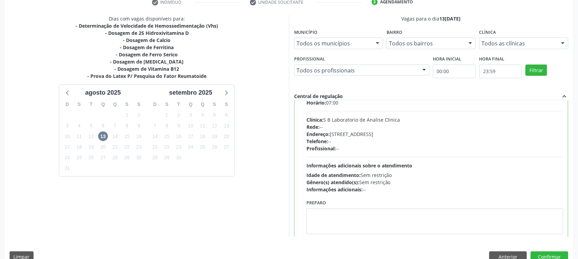
scroll to position [34, 0]
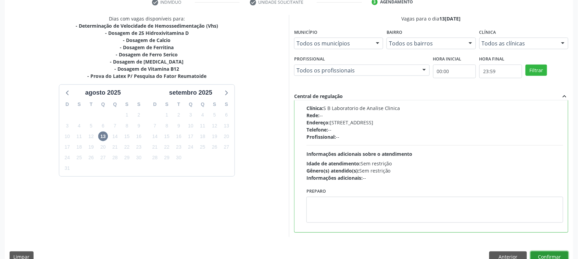
click at [552, 257] on button "Confirmar" at bounding box center [549, 258] width 38 height 12
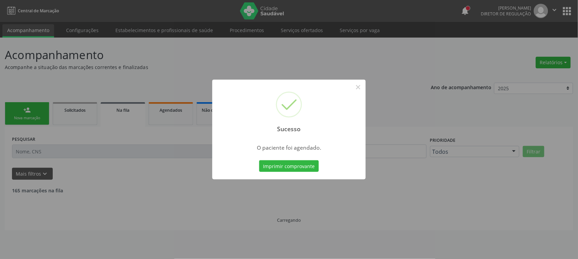
scroll to position [0, 0]
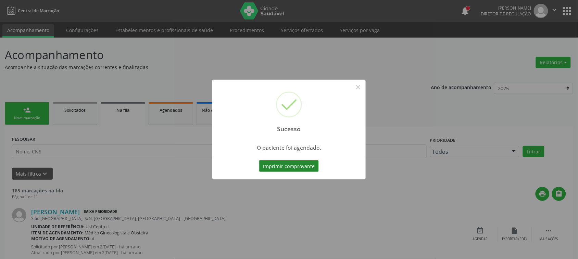
click at [270, 164] on button "Imprimir comprovante" at bounding box center [289, 166] width 60 height 12
